Goal: Transaction & Acquisition: Book appointment/travel/reservation

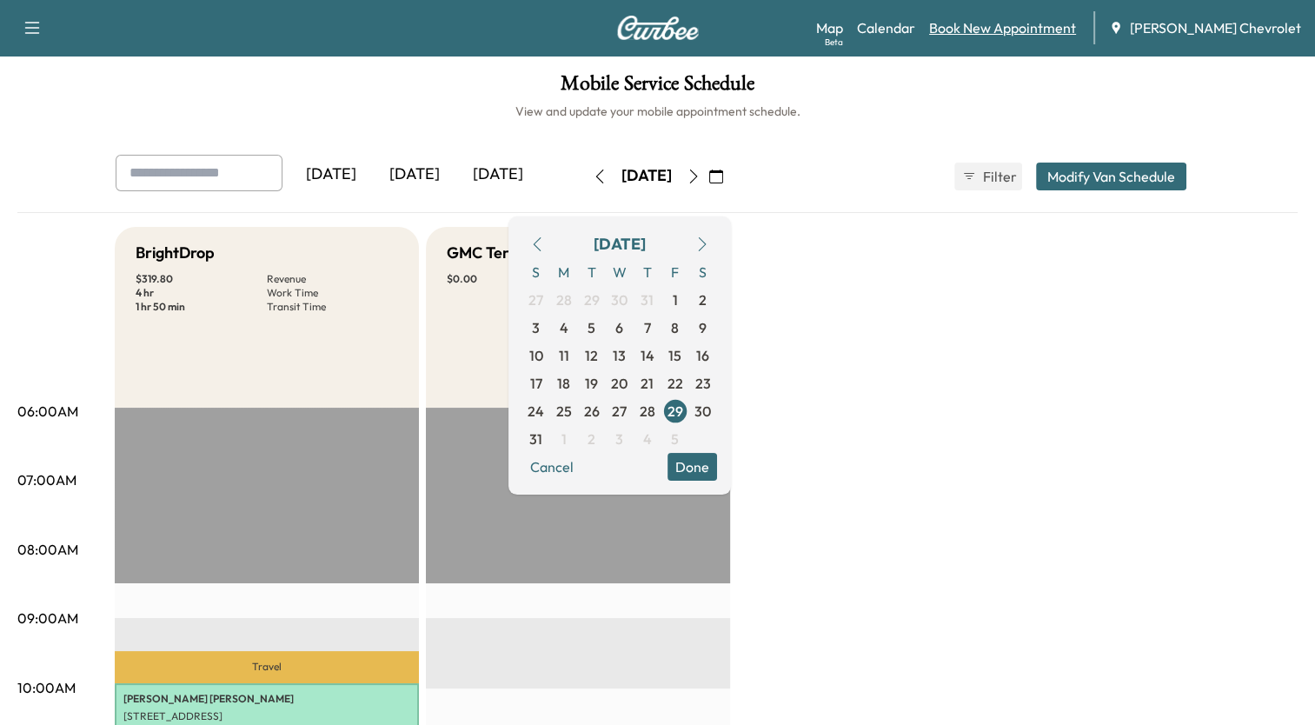
click at [1006, 32] on link "Book New Appointment" at bounding box center [1002, 27] width 147 height 21
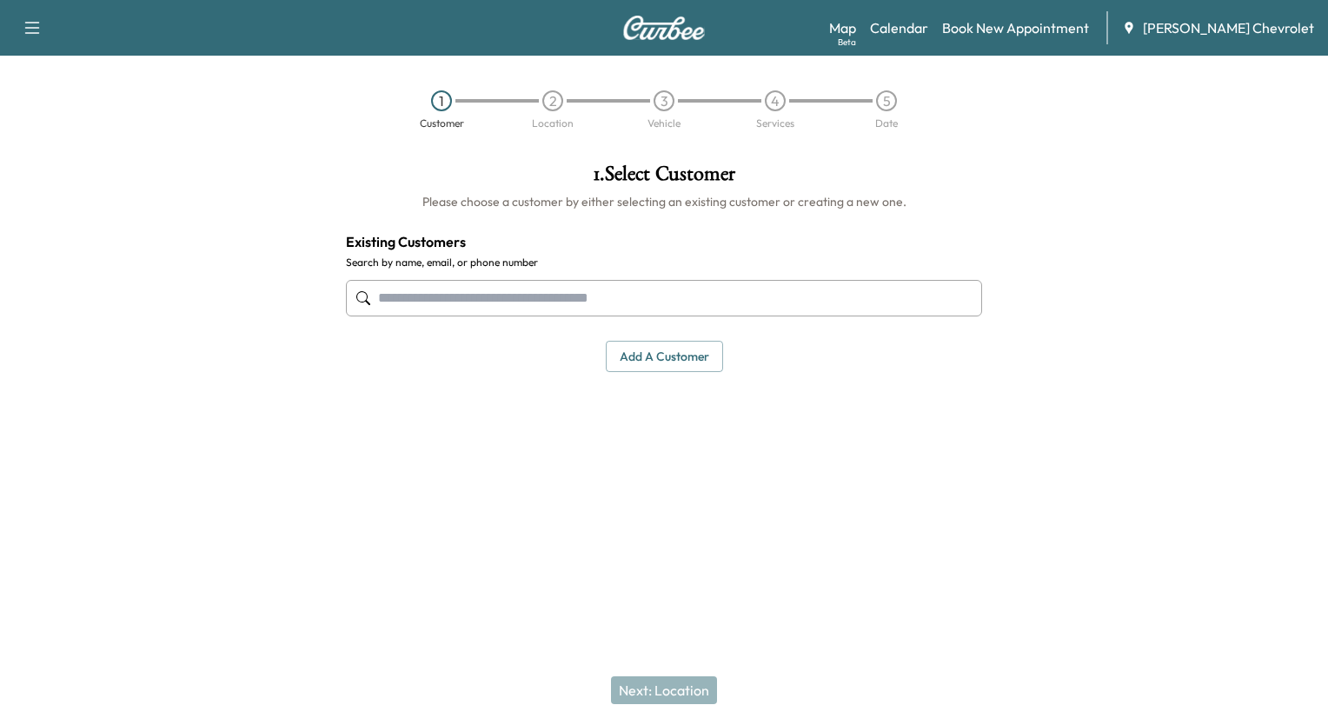
click at [689, 299] on input "text" at bounding box center [664, 298] width 636 height 37
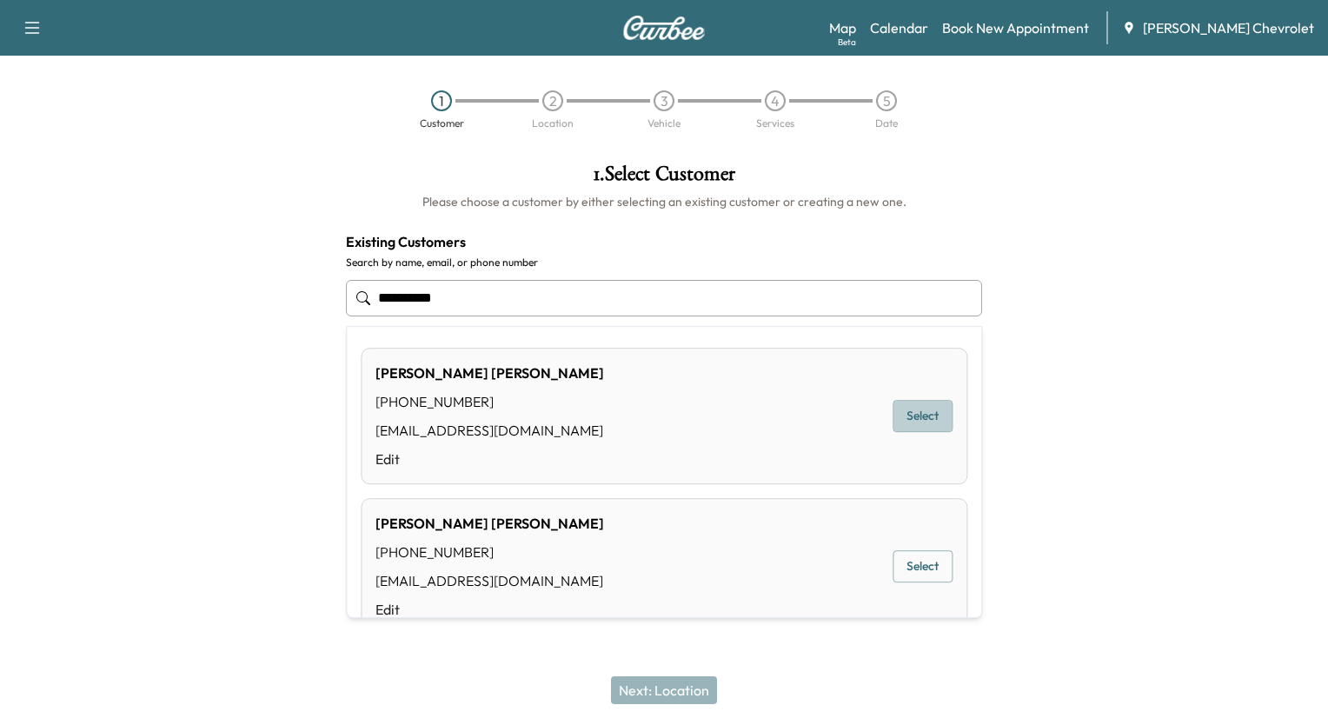
click at [922, 416] on button "Select" at bounding box center [923, 416] width 60 height 32
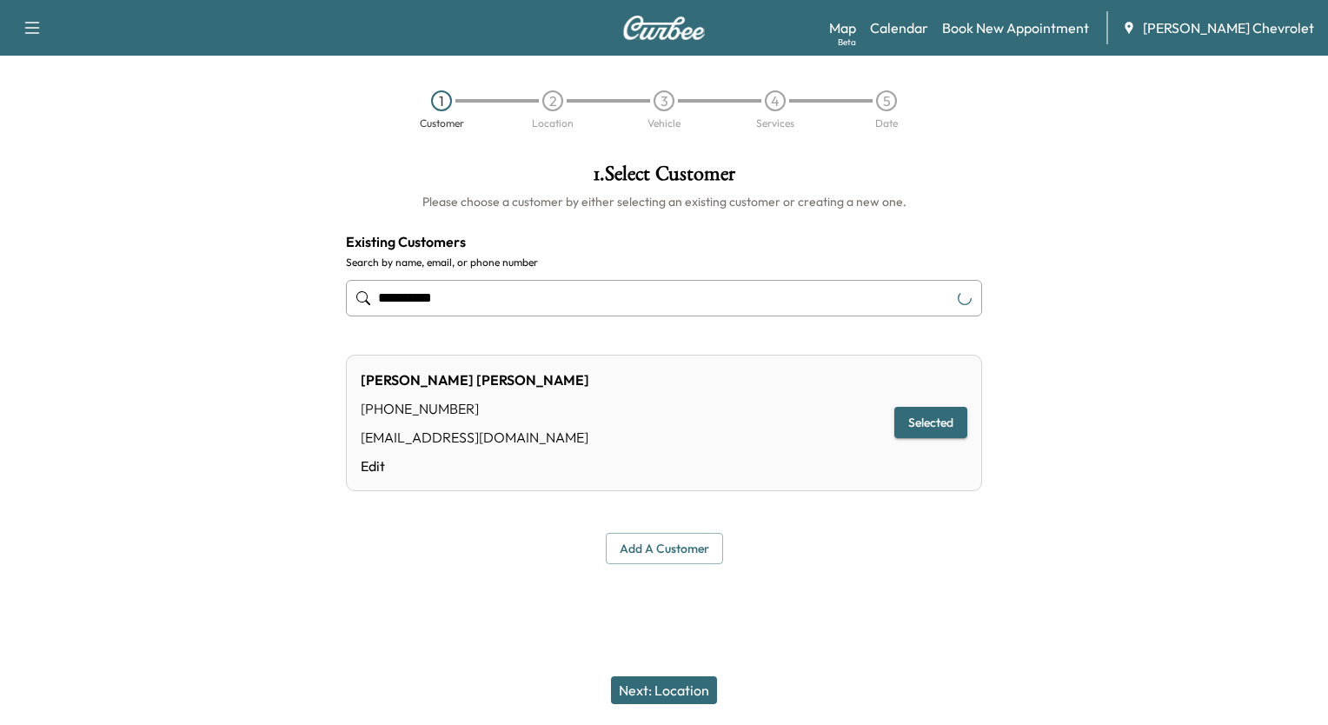
type input "**********"
click at [634, 689] on button "Next: Location" at bounding box center [664, 690] width 106 height 28
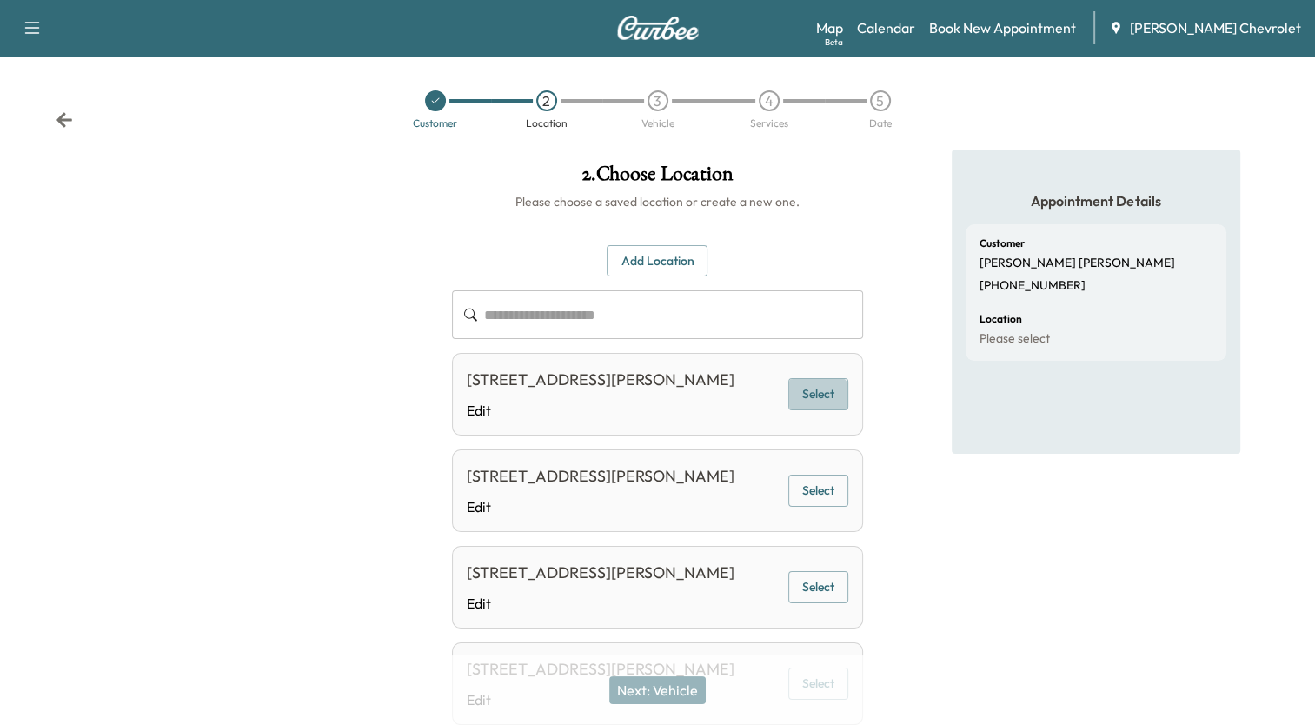
click at [817, 410] on button "Select" at bounding box center [818, 394] width 60 height 32
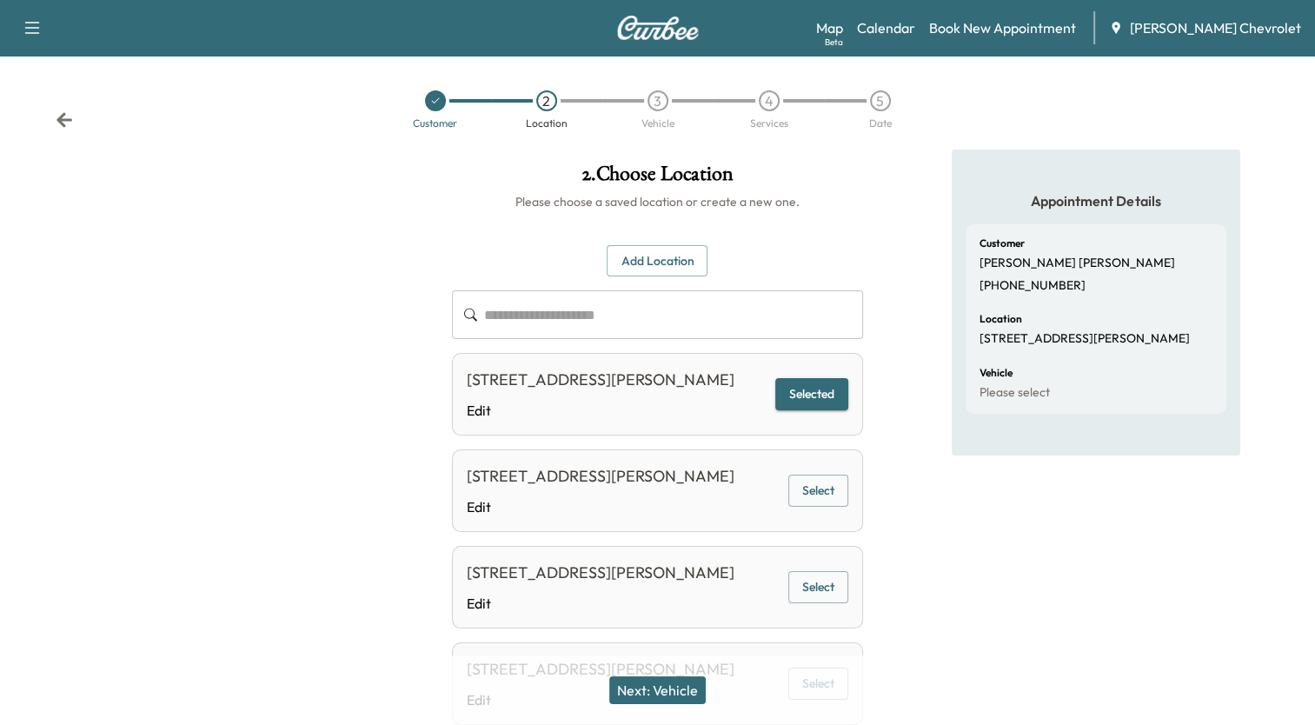
click at [653, 684] on button "Next: Vehicle" at bounding box center [657, 690] width 96 height 28
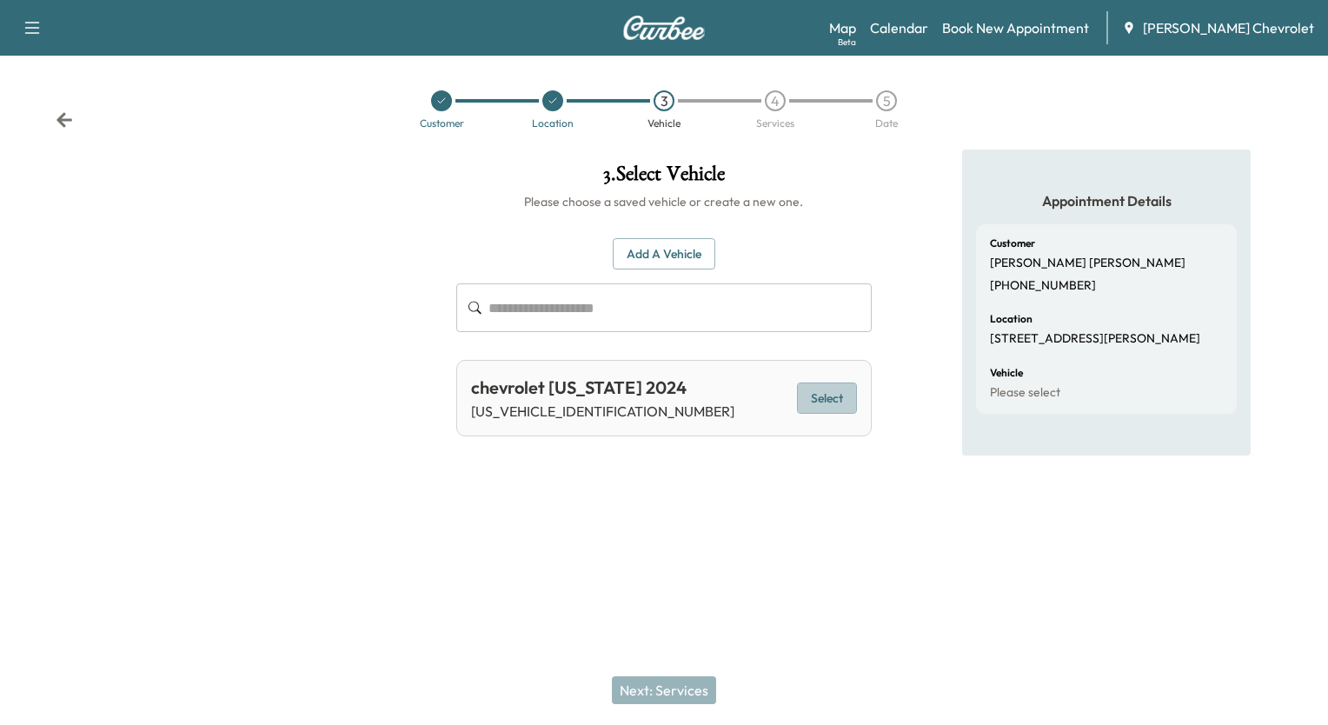
click at [814, 392] on button "Select" at bounding box center [827, 399] width 60 height 32
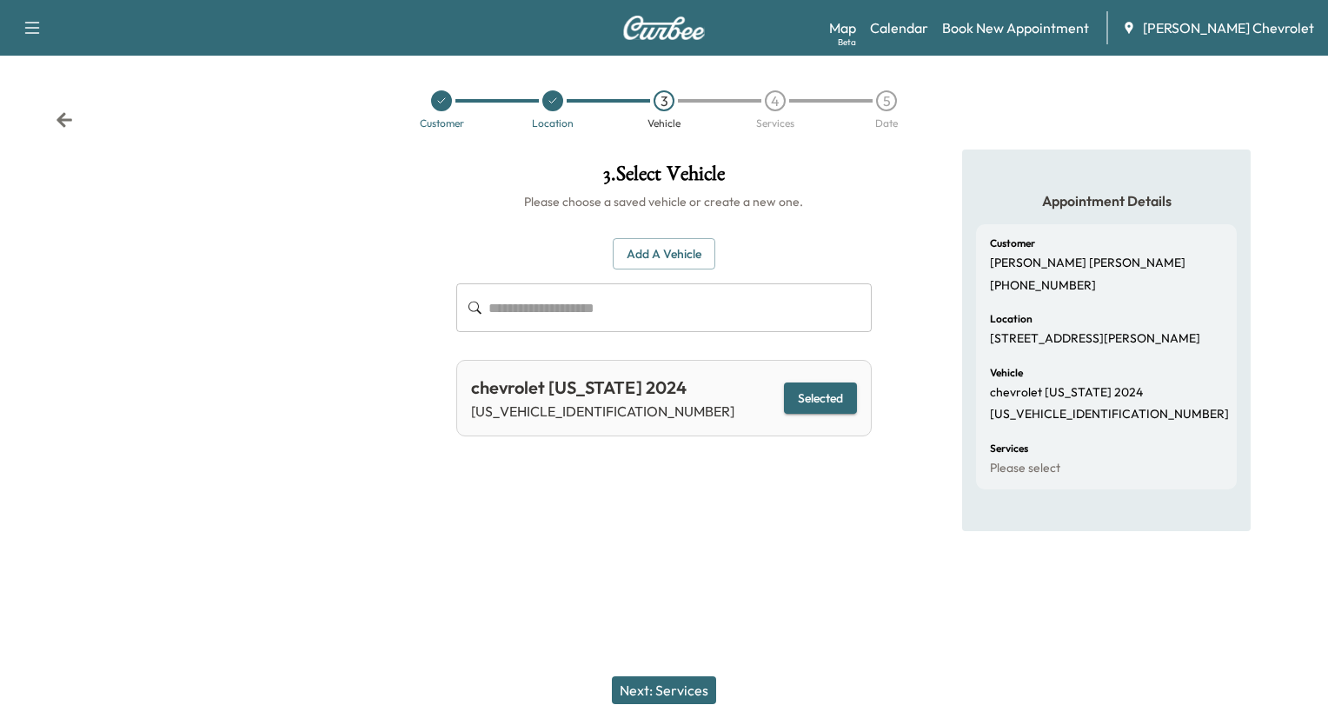
click at [680, 693] on button "Next: Services" at bounding box center [664, 690] width 104 height 28
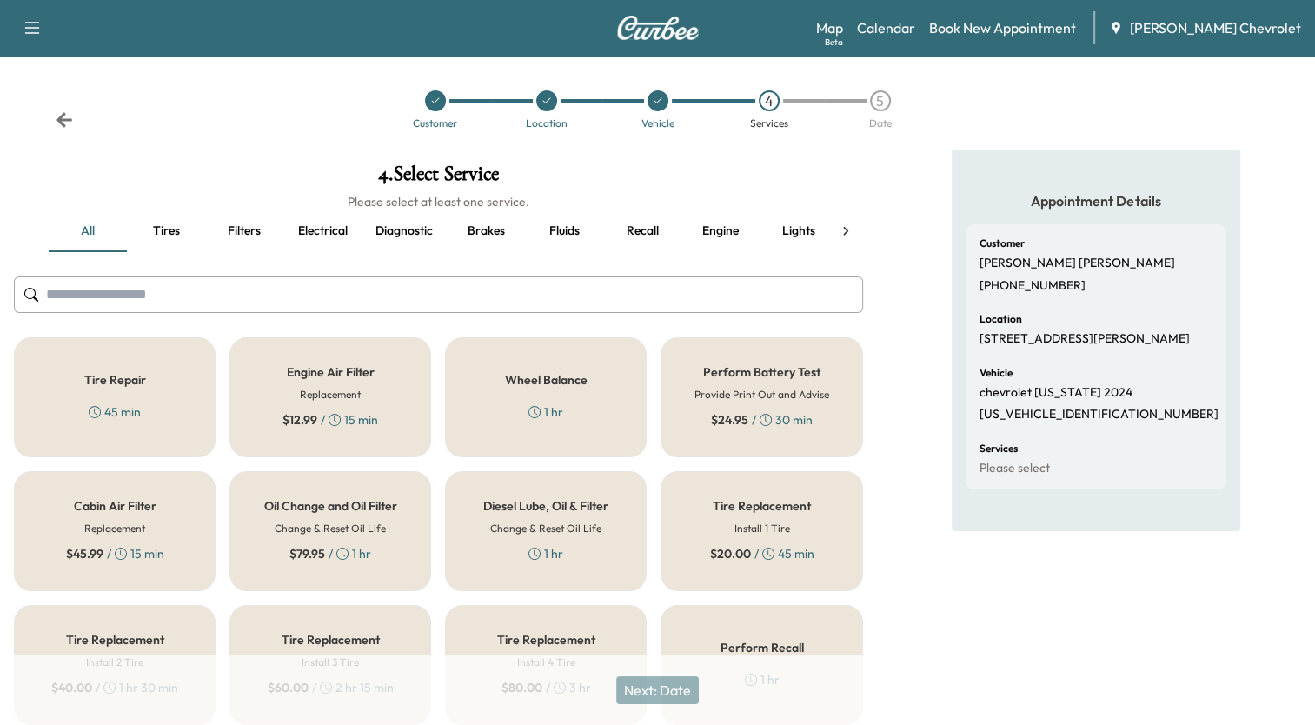
click at [811, 366] on h5 "Perform Battery Test" at bounding box center [761, 372] width 117 height 12
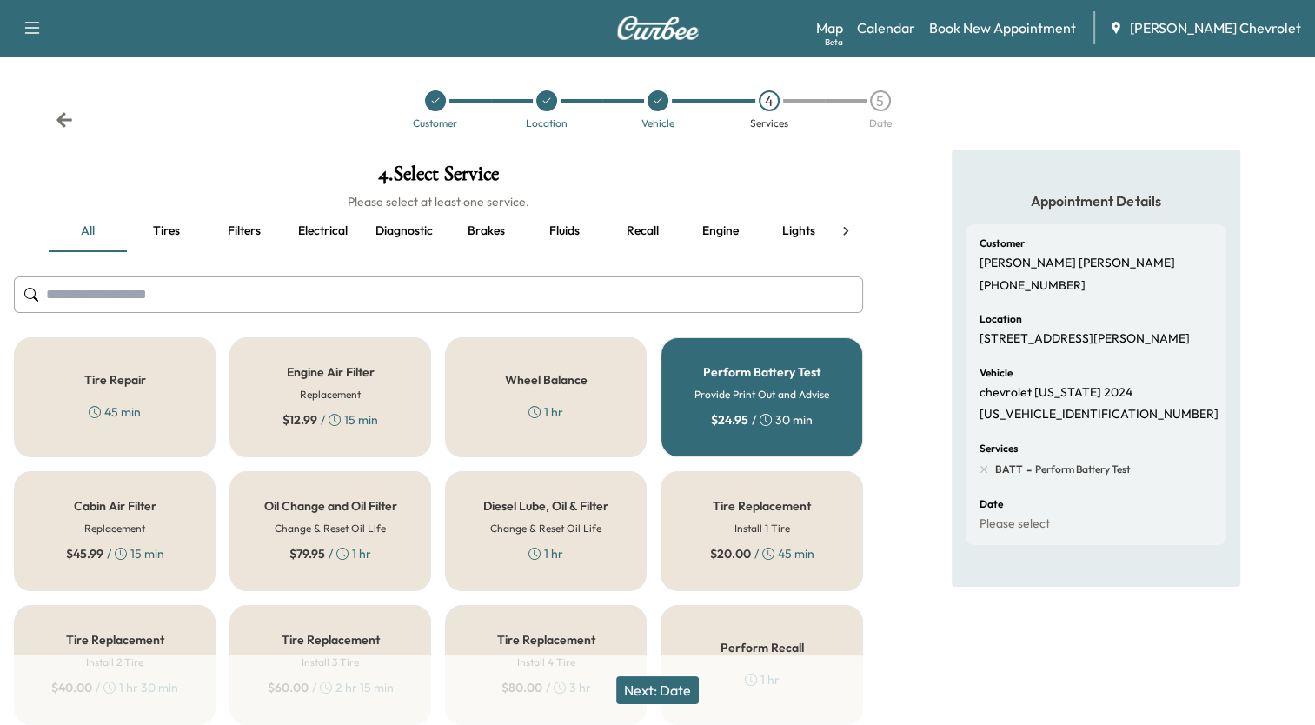
click at [649, 687] on button "Next: Date" at bounding box center [657, 690] width 83 height 28
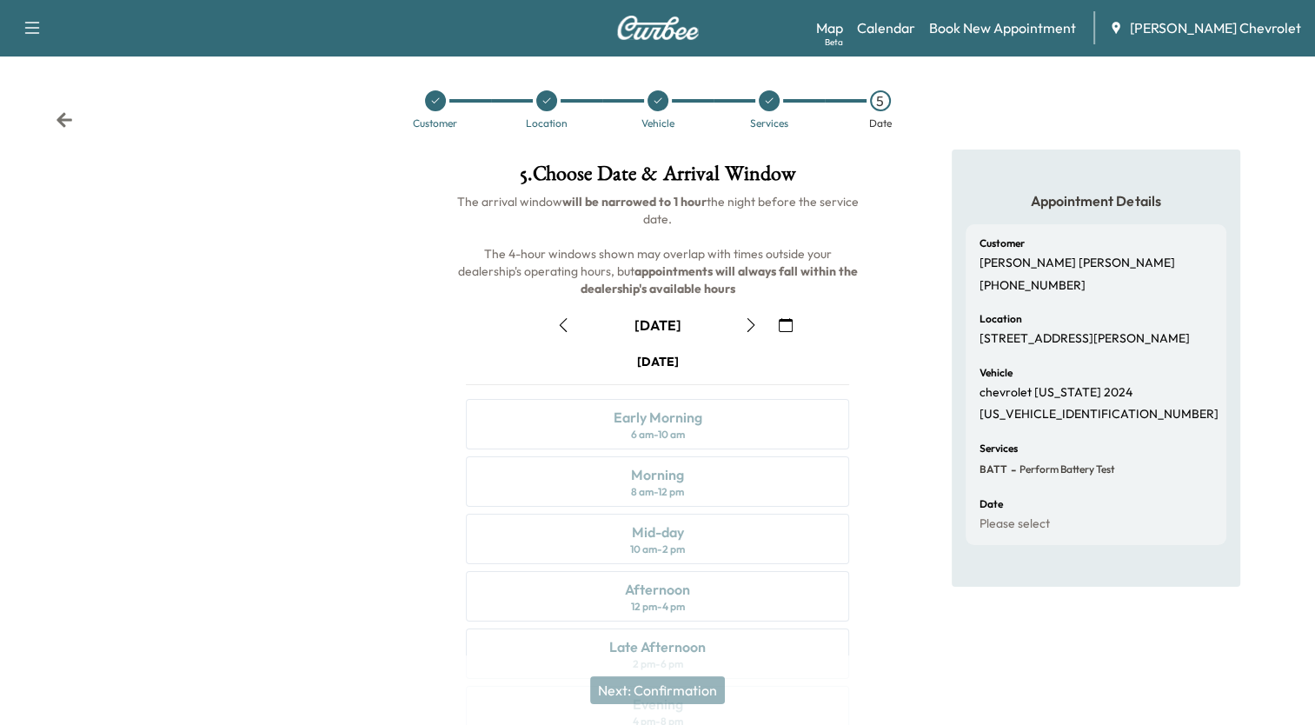
click at [567, 329] on icon "button" at bounding box center [563, 325] width 14 height 14
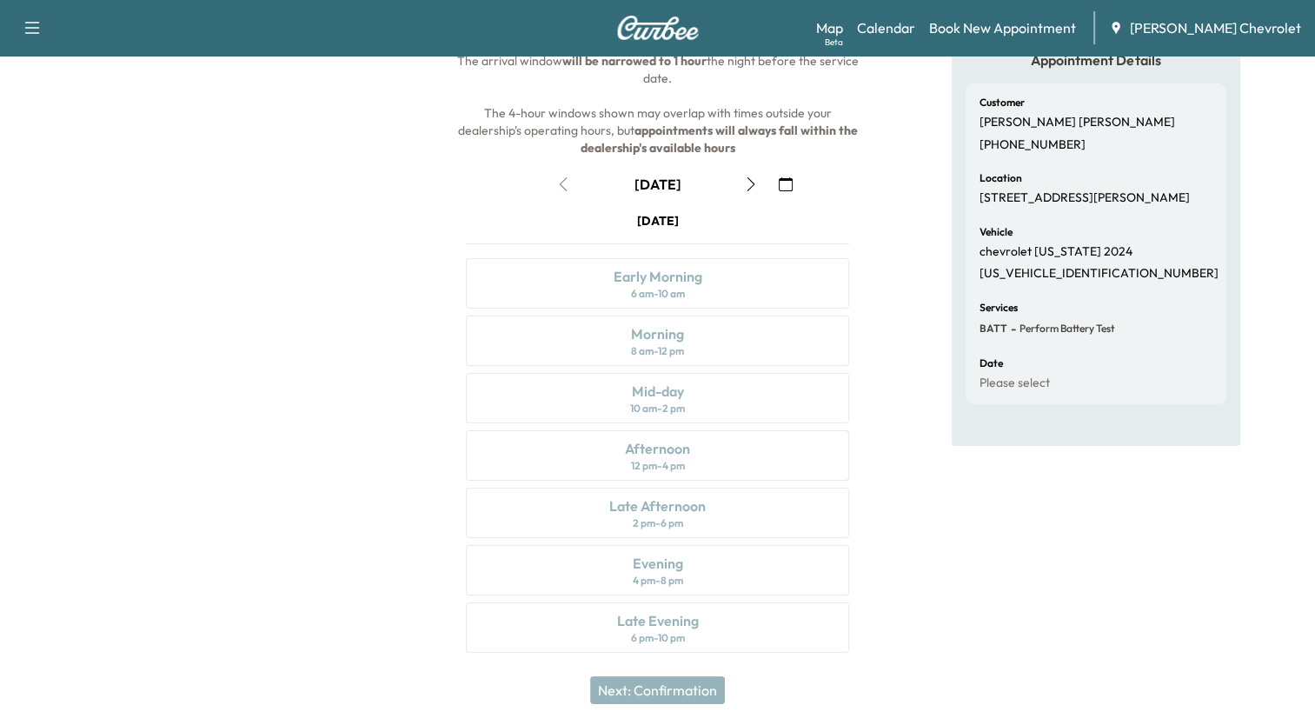
scroll to position [142, 0]
click at [753, 176] on icon "button" at bounding box center [751, 183] width 14 height 14
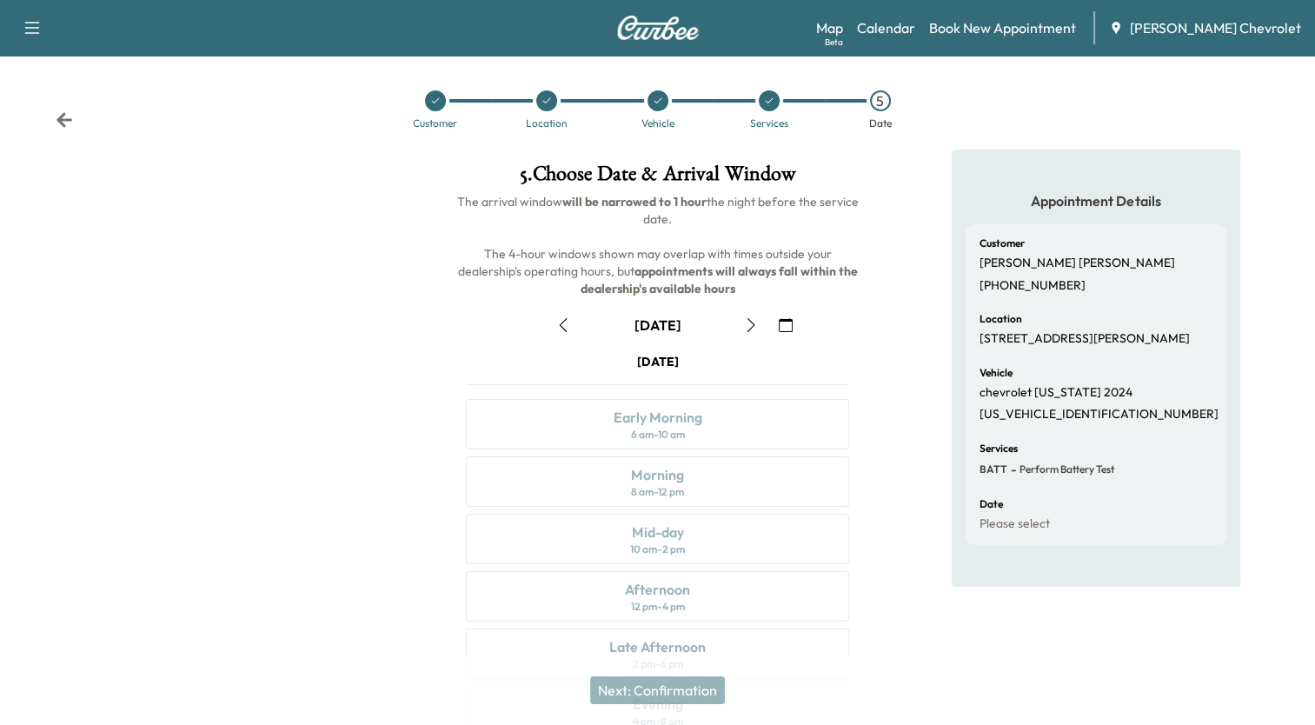
click at [751, 324] on icon "button" at bounding box center [751, 325] width 14 height 14
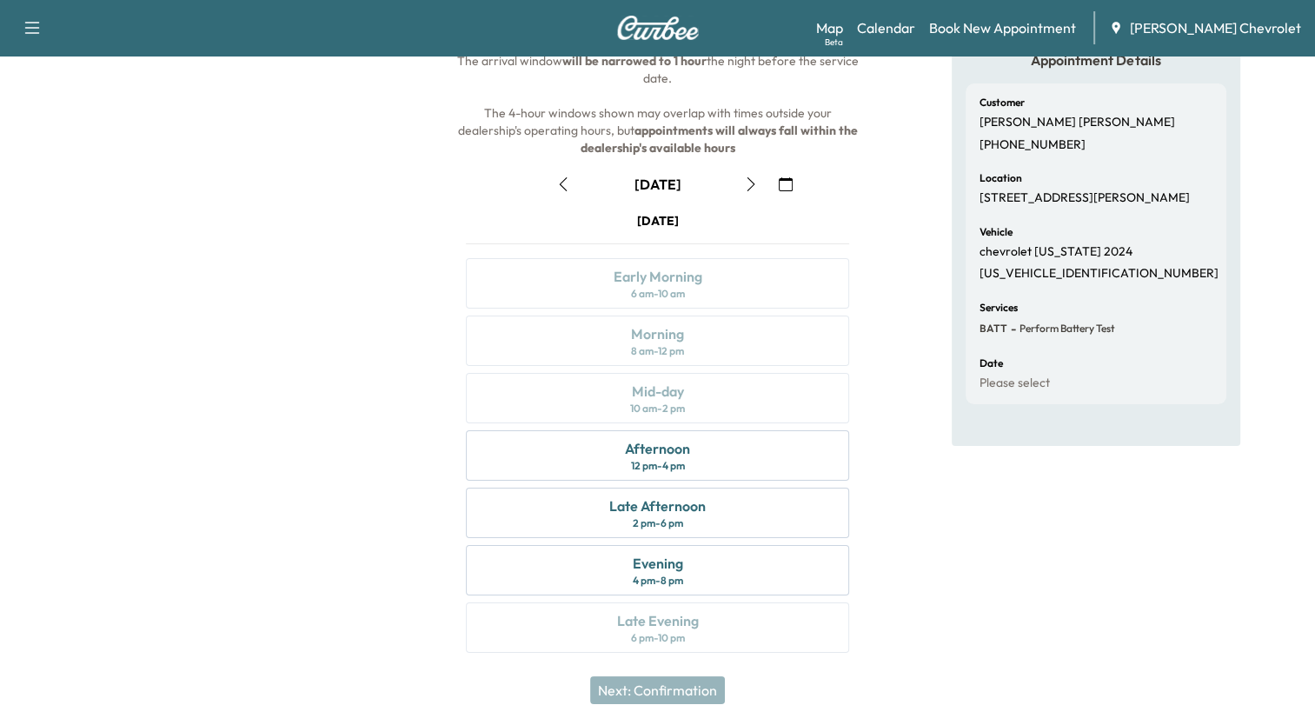
scroll to position [142, 0]
click at [682, 454] on div "Afternoon" at bounding box center [657, 447] width 65 height 21
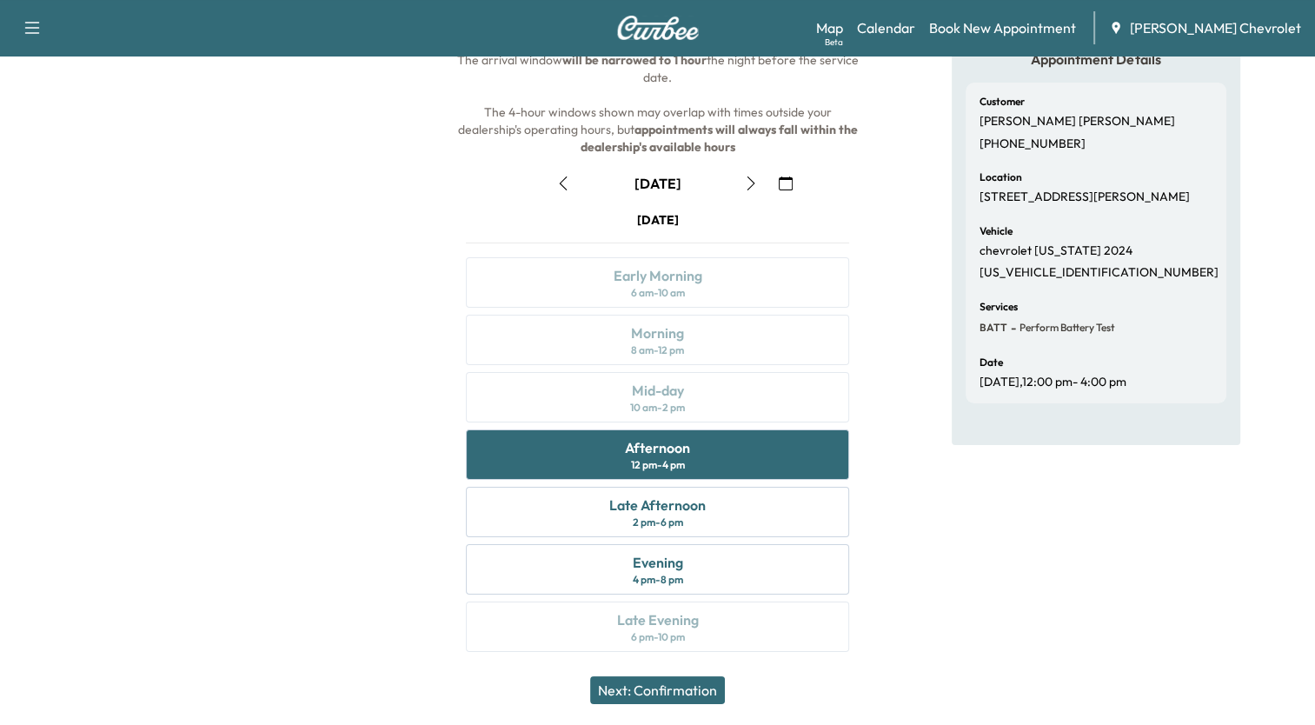
click at [675, 689] on button "Next: Confirmation" at bounding box center [657, 690] width 135 height 28
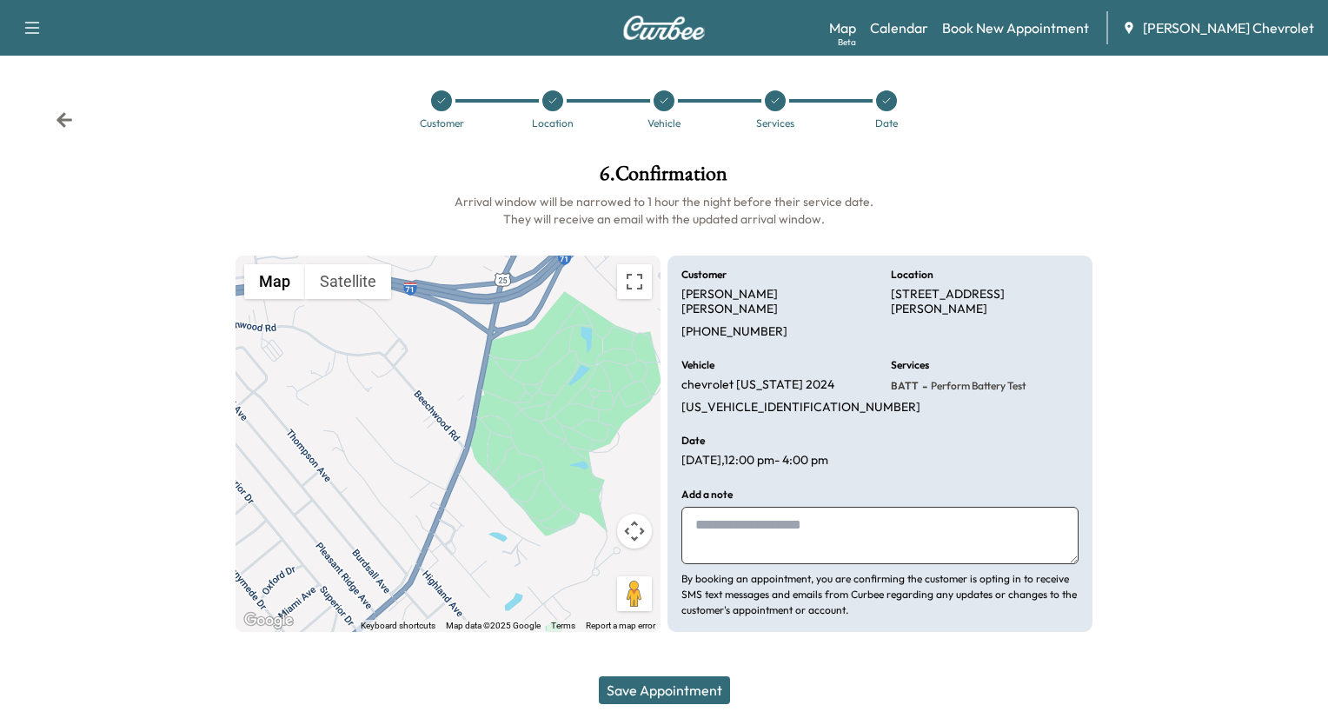
click at [771, 520] on textarea at bounding box center [880, 535] width 397 height 57
type textarea "**********"
click at [715, 695] on button "Save Appointment" at bounding box center [664, 690] width 131 height 28
